Goal: Navigation & Orientation: Find specific page/section

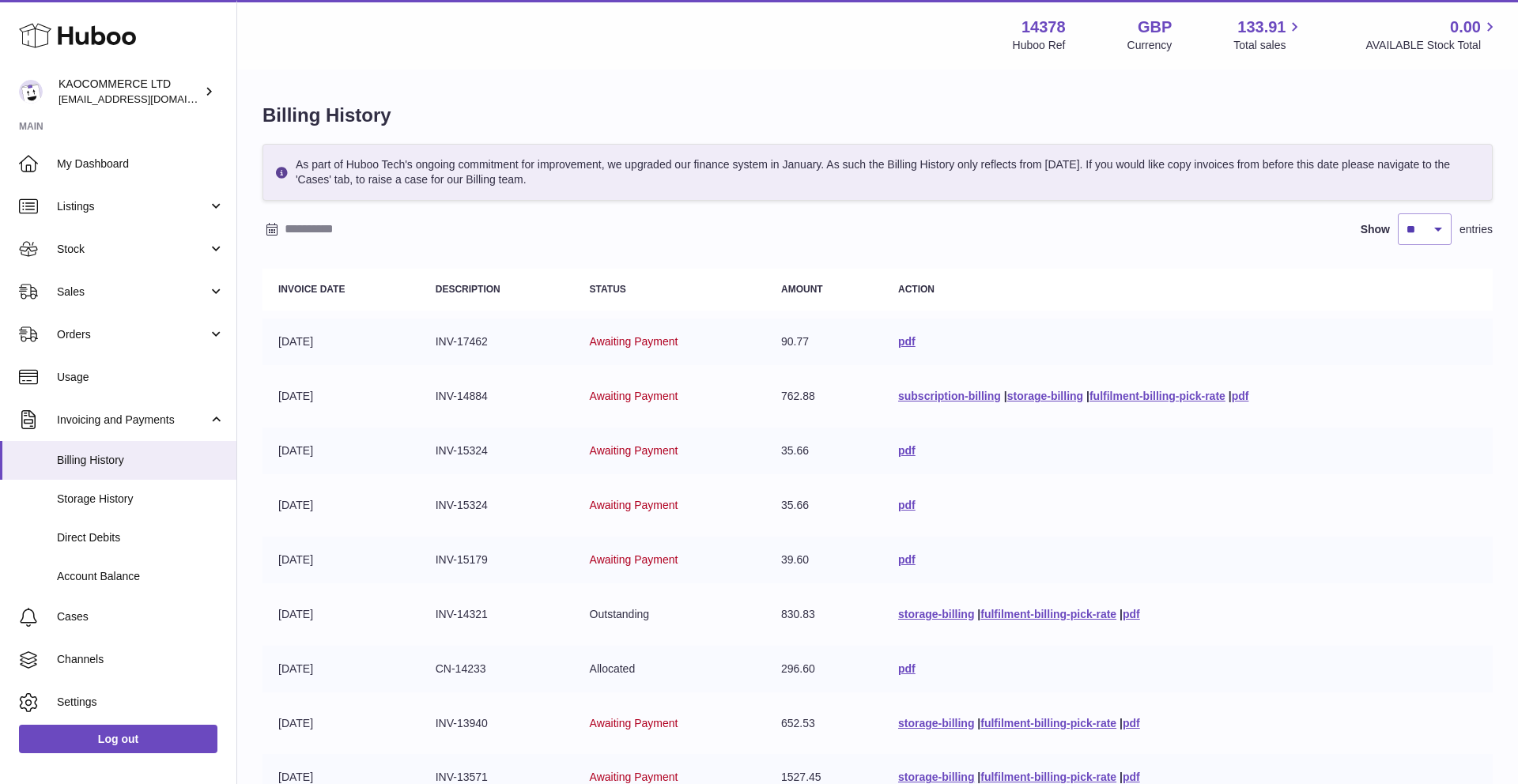
click at [121, 252] on span "Stock" at bounding box center [132, 249] width 151 height 15
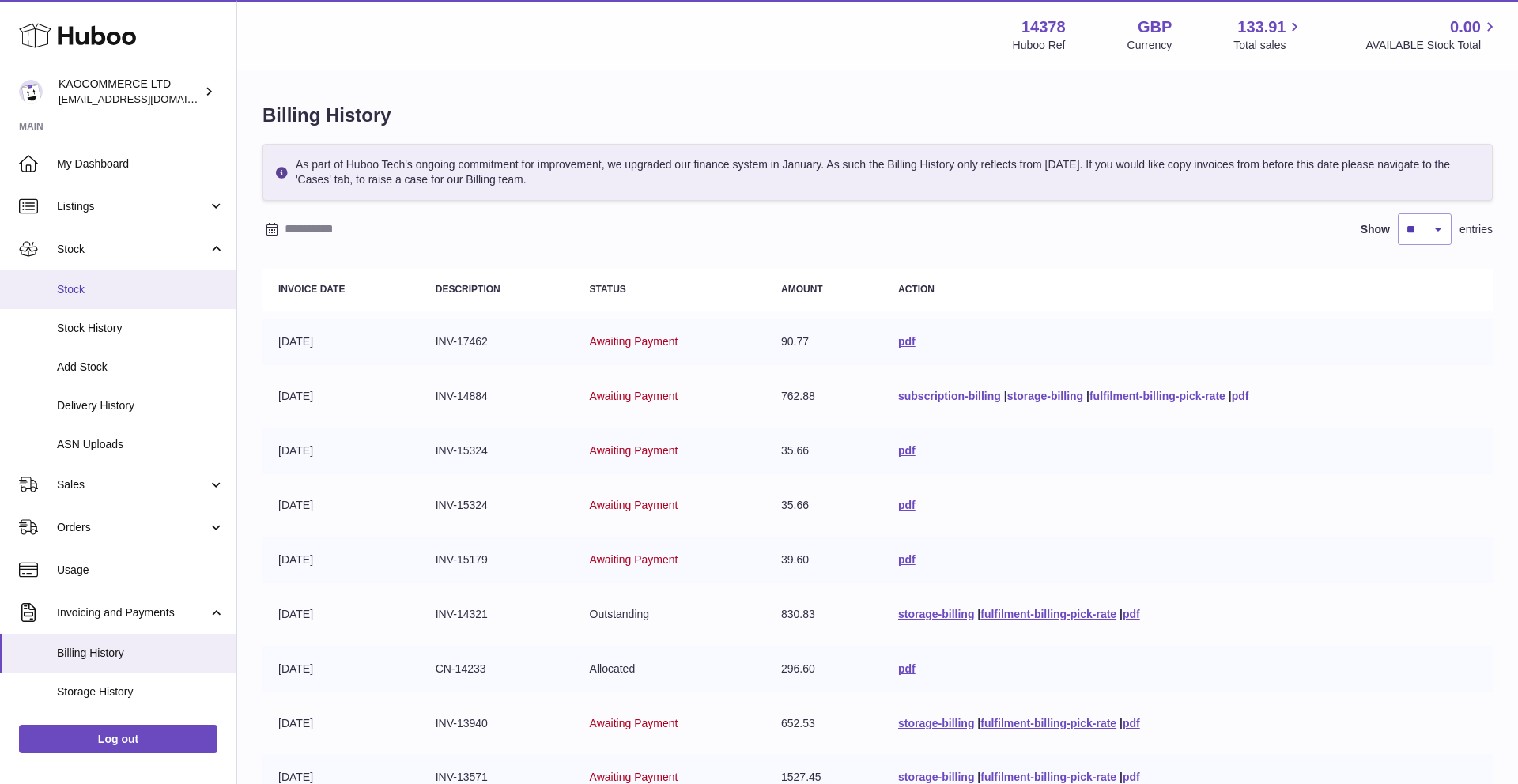
click at [118, 295] on span "Stock" at bounding box center [140, 289] width 167 height 15
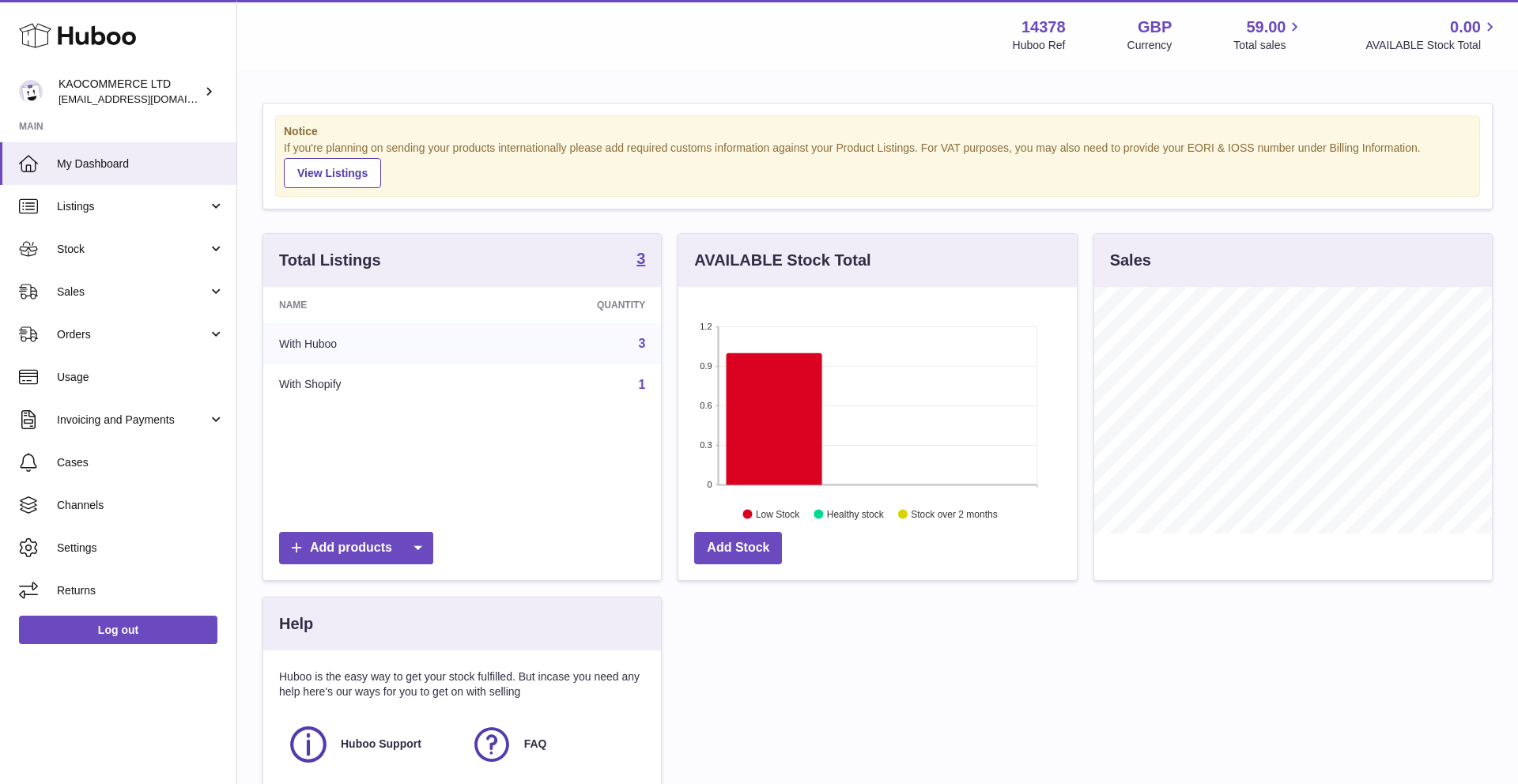
scroll to position [246, 398]
click at [115, 237] on link "Stock" at bounding box center [118, 249] width 236 height 43
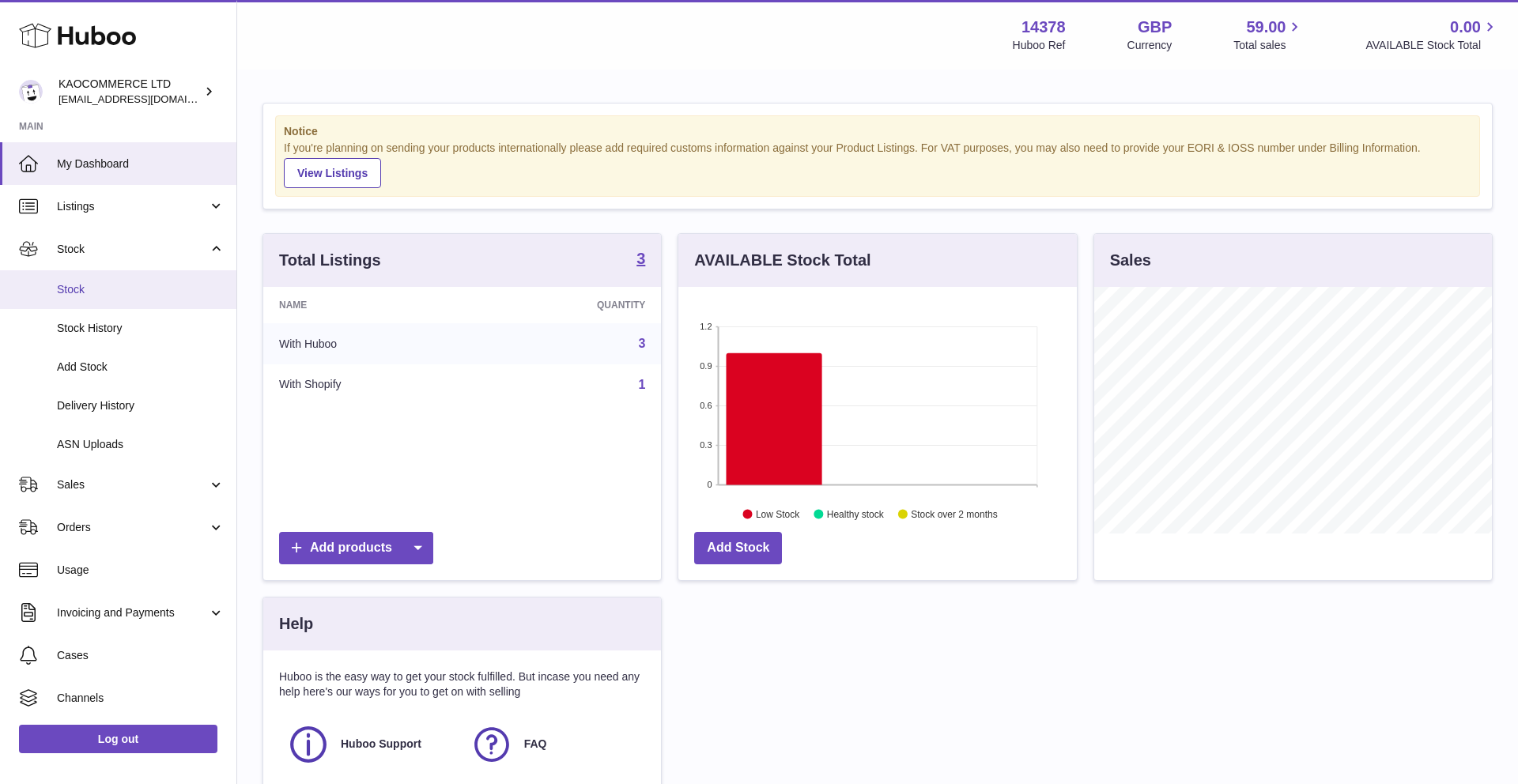
click at [95, 303] on link "Stock" at bounding box center [118, 290] width 236 height 39
